Goal: Information Seeking & Learning: Check status

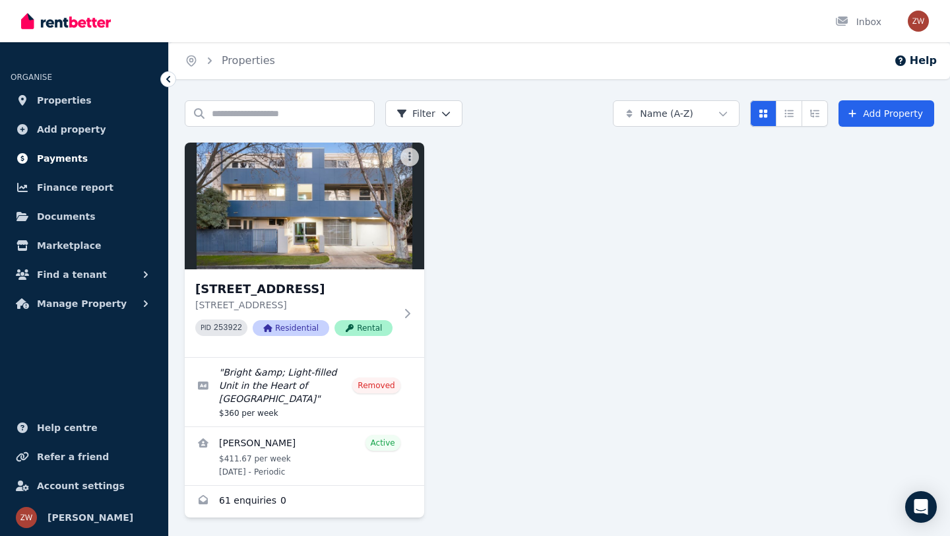
click at [62, 162] on span "Payments" at bounding box center [62, 158] width 51 height 16
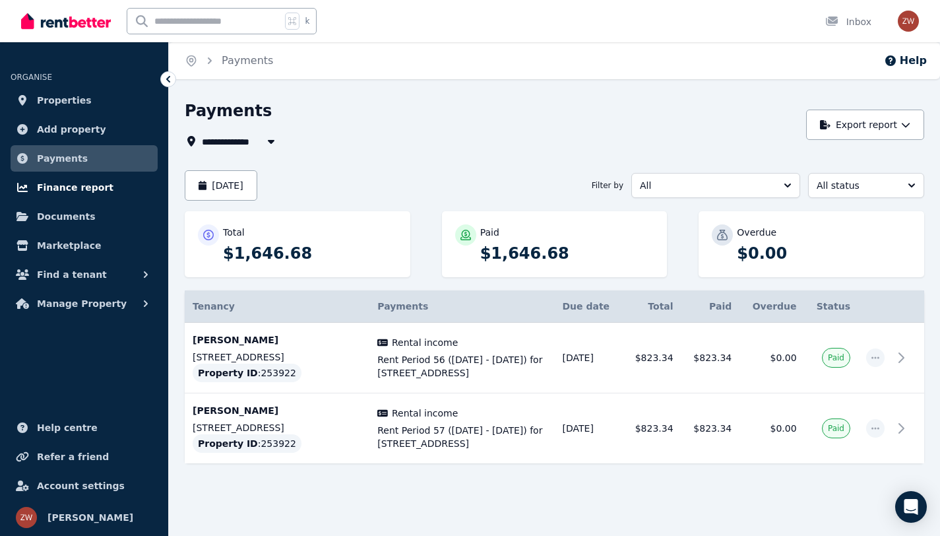
click at [60, 185] on span "Finance report" at bounding box center [75, 188] width 77 height 16
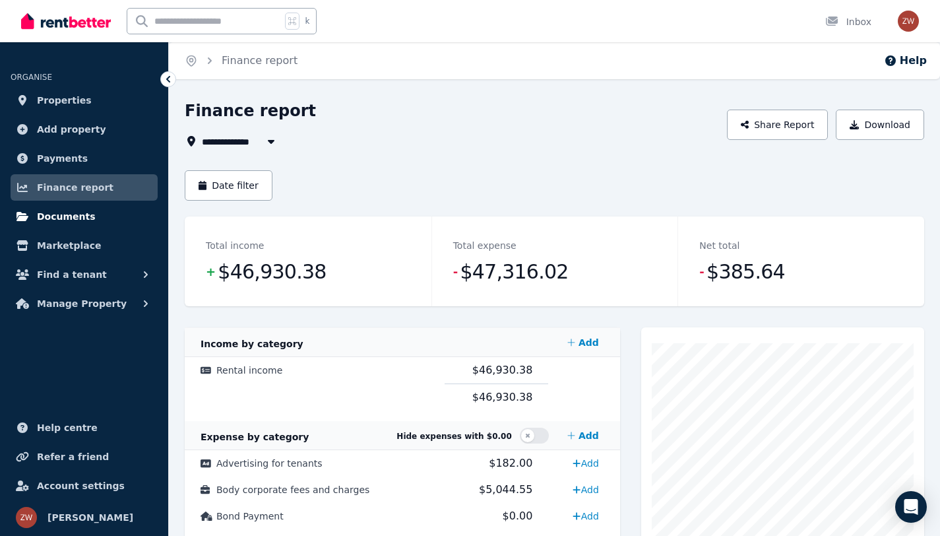
click at [60, 213] on span "Documents" at bounding box center [66, 217] width 59 height 16
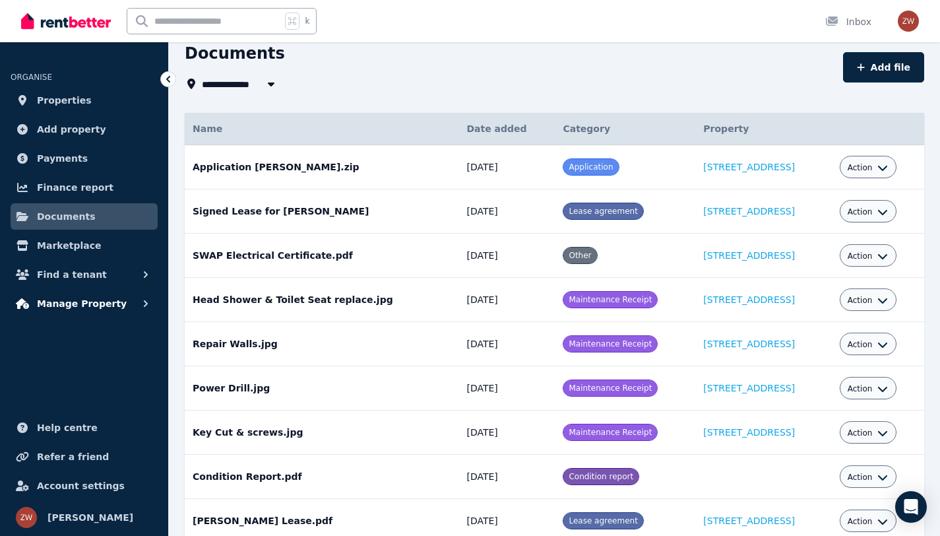
scroll to position [92, 0]
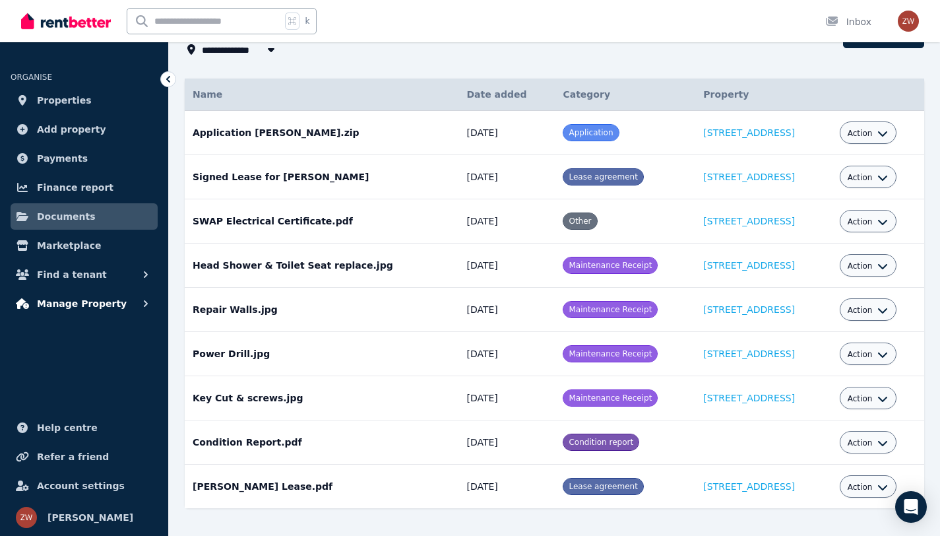
click at [59, 302] on span "Manage Property" at bounding box center [82, 304] width 90 height 16
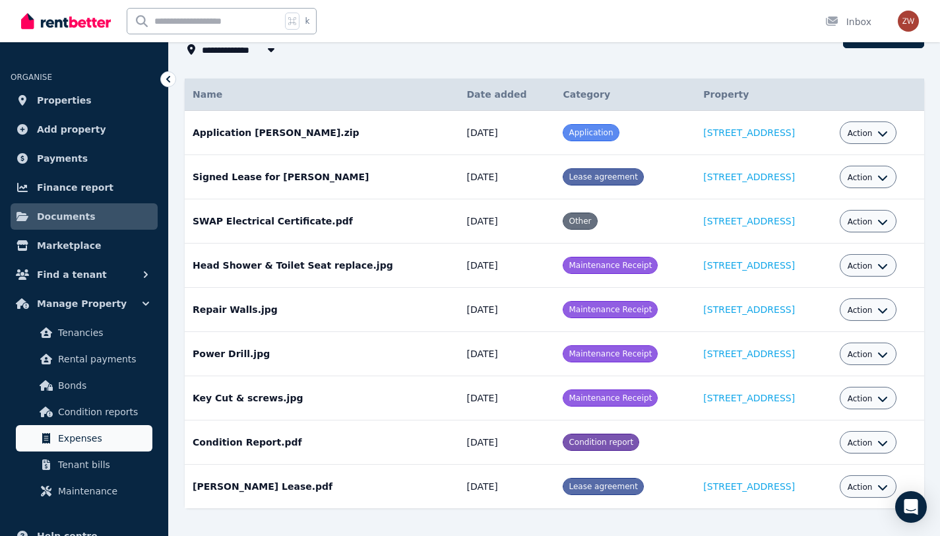
click at [81, 429] on link "Expenses" at bounding box center [84, 438] width 137 height 26
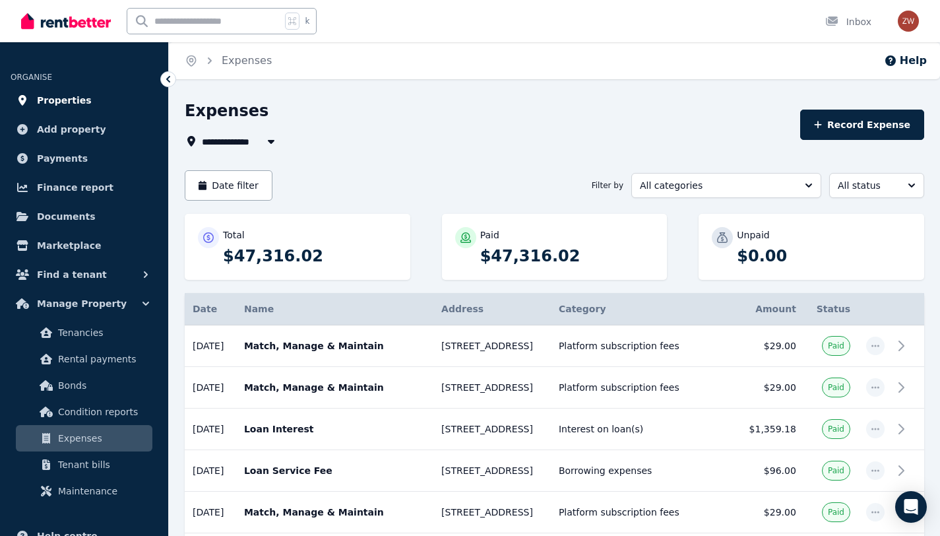
click at [68, 106] on span "Properties" at bounding box center [64, 100] width 55 height 16
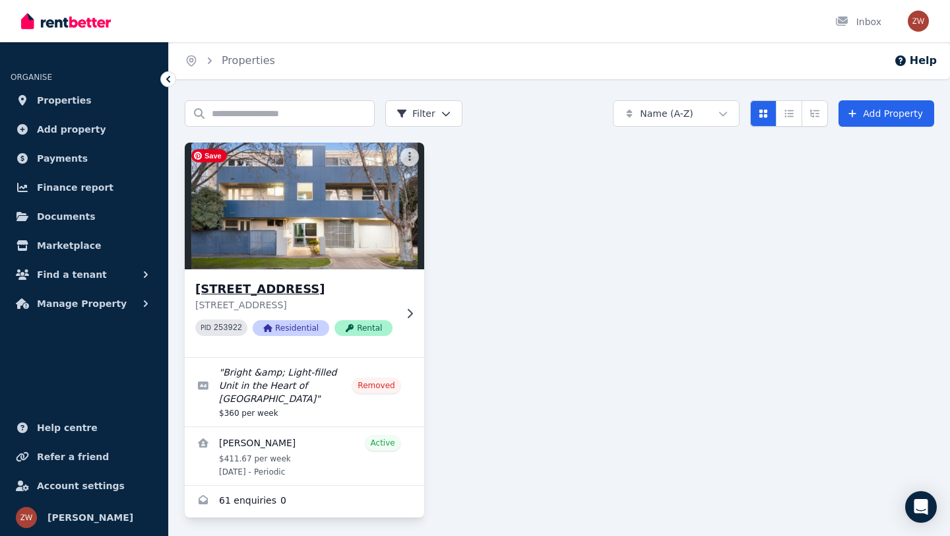
click at [255, 185] on img at bounding box center [304, 205] width 251 height 133
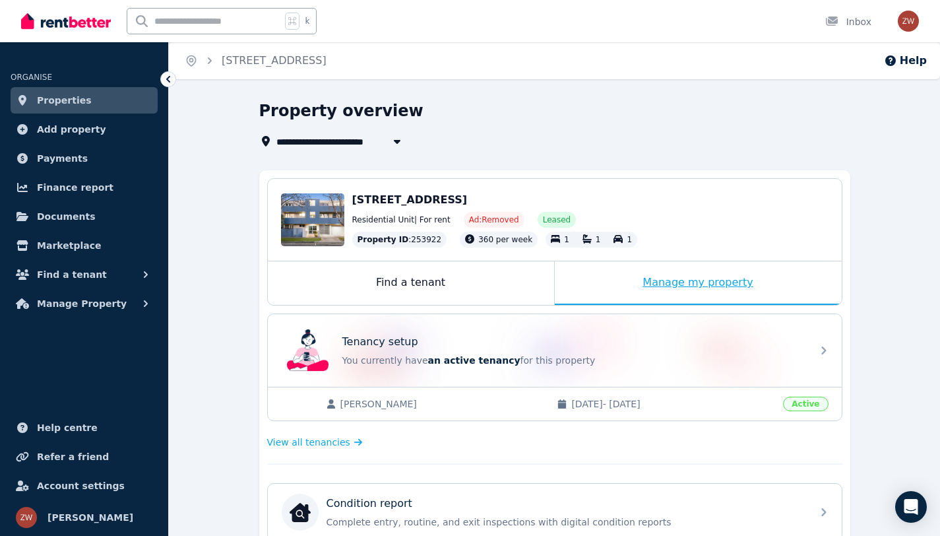
click at [653, 283] on div "Manage my property" at bounding box center [698, 283] width 287 height 44
click at [67, 162] on span "Payments" at bounding box center [62, 158] width 51 height 16
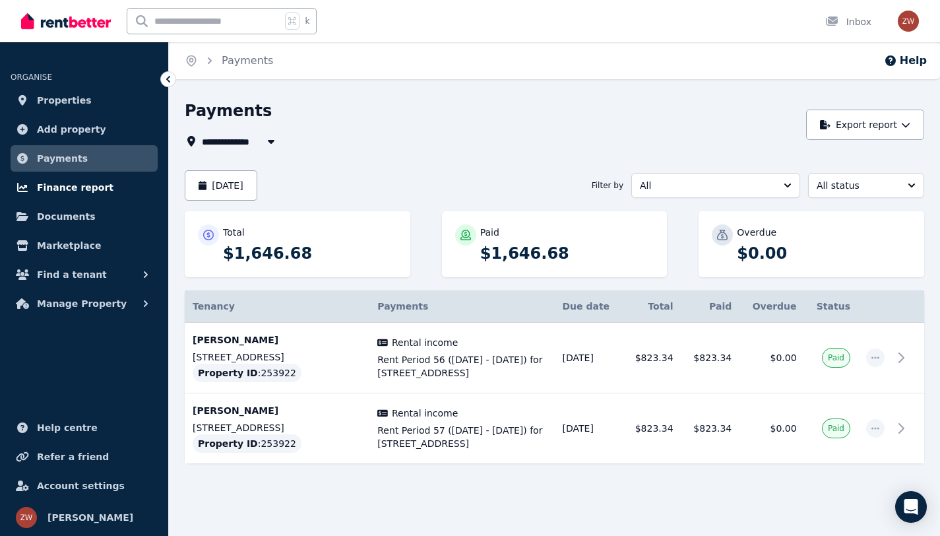
click at [75, 185] on span "Finance report" at bounding box center [75, 188] width 77 height 16
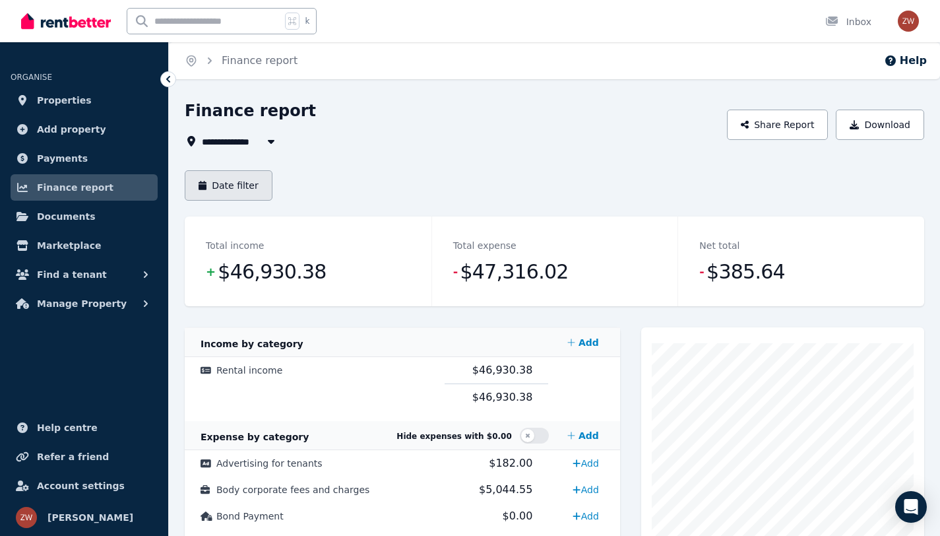
click at [220, 188] on button "Date filter" at bounding box center [229, 185] width 88 height 30
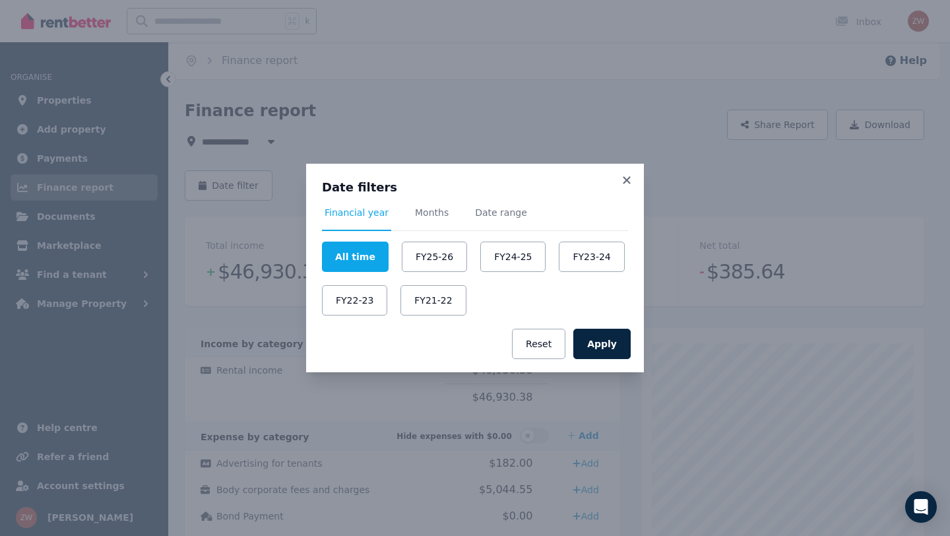
drag, startPoint x: 408, startPoint y: 144, endPoint x: 360, endPoint y: 140, distance: 48.3
click at [408, 144] on div "Date filters Financial year Months Date range All time FY25-26 FY24-25 FY23-24 …" at bounding box center [475, 268] width 950 height 536
click at [261, 141] on div "Date filters Financial year Months Date range All time FY25-26 FY24-25 FY23-24 …" at bounding box center [475, 268] width 950 height 536
click at [511, 261] on button "FY24-25" at bounding box center [512, 257] width 65 height 30
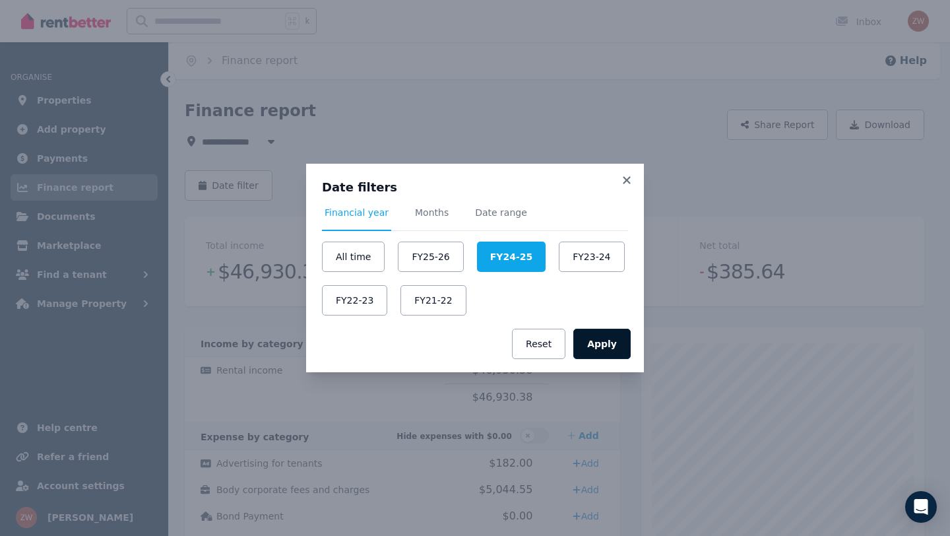
click at [616, 348] on button "Apply" at bounding box center [602, 344] width 57 height 30
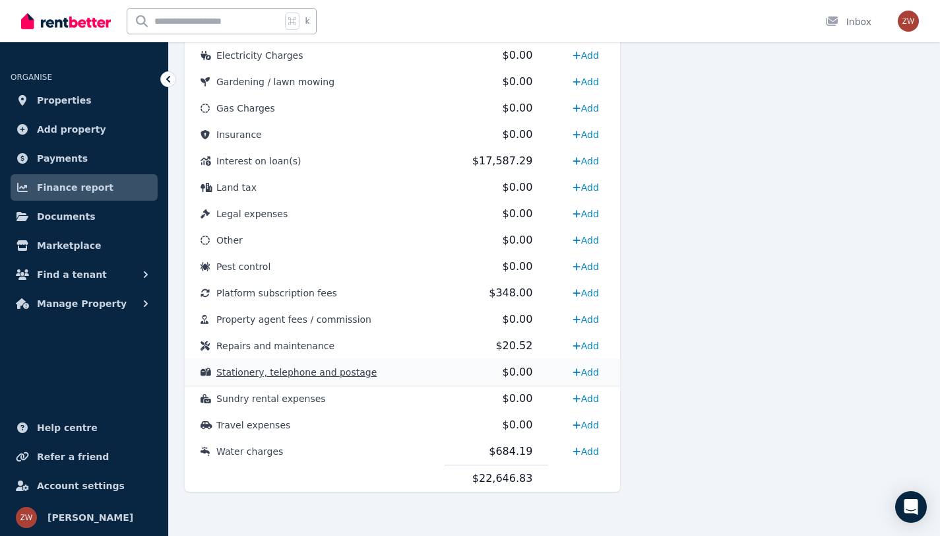
scroll to position [620, 0]
